Goal: Find specific page/section: Find specific page/section

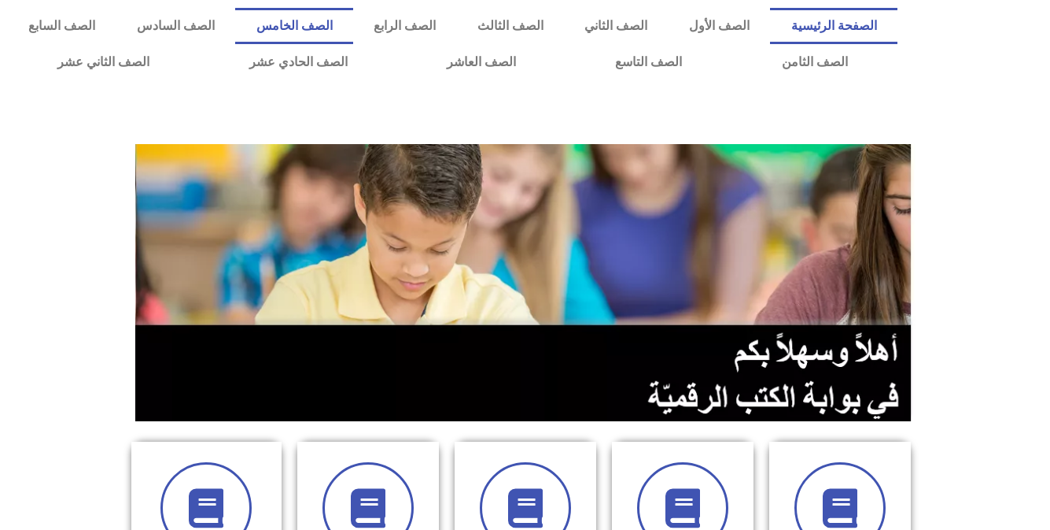
click at [353, 28] on link "الصف الخامس" at bounding box center [294, 26] width 118 height 36
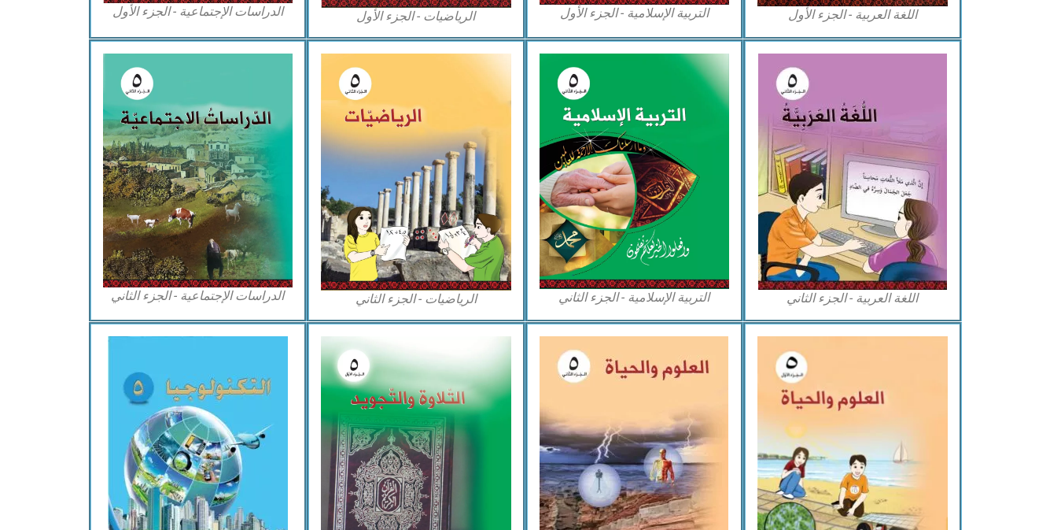
scroll to position [722, 0]
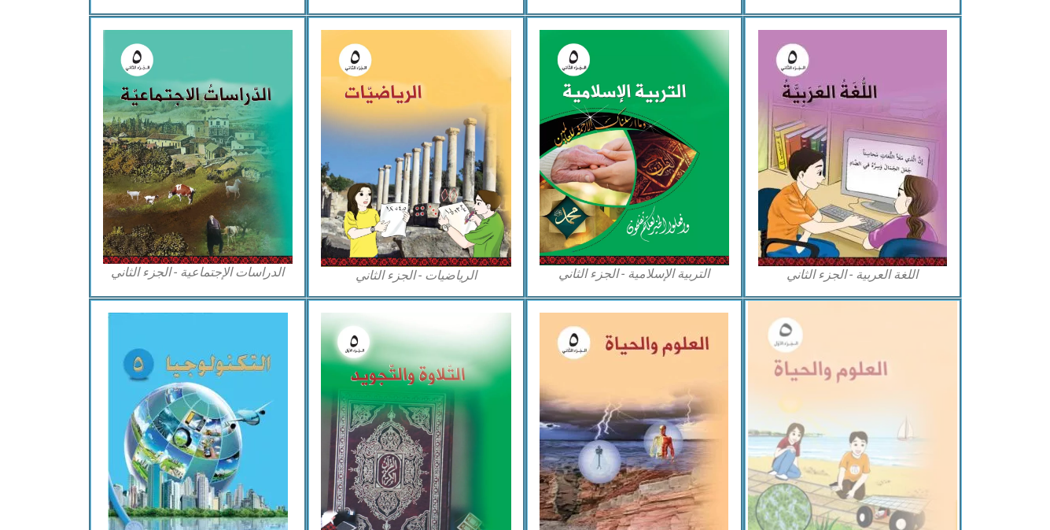
click at [877, 394] on img at bounding box center [852, 429] width 209 height 257
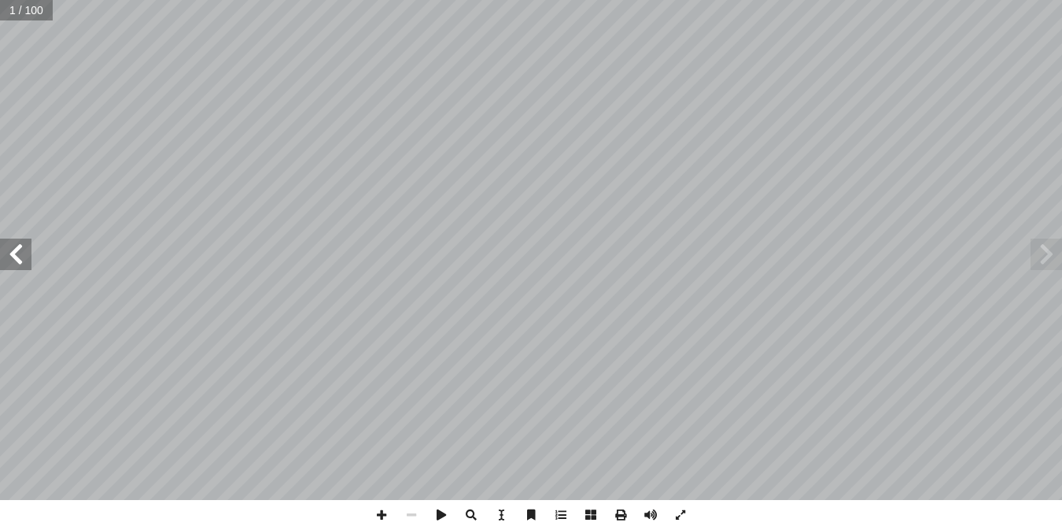
click at [6, 245] on span at bounding box center [15, 253] width 31 height 31
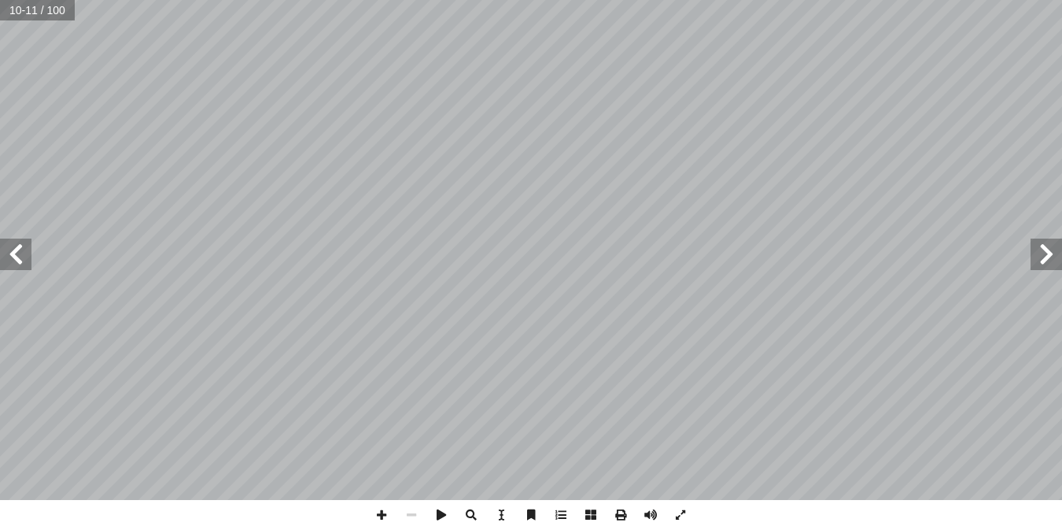
click at [6, 245] on span at bounding box center [15, 253] width 31 height 31
click at [24, 247] on span at bounding box center [15, 253] width 31 height 31
click at [14, 249] on span at bounding box center [15, 253] width 31 height 31
